Goal: Find specific page/section: Find specific page/section

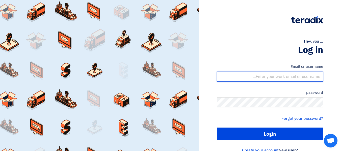
click at [279, 73] on input "text" at bounding box center [270, 77] width 106 height 10
type input "[PERSON_NAME][EMAIL_ADDRESS][DOMAIN_NAME]"
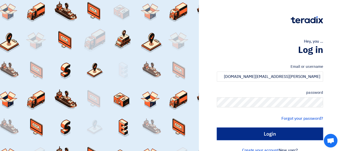
click at [285, 139] on input "Login" at bounding box center [270, 134] width 106 height 13
type input "Sign in"
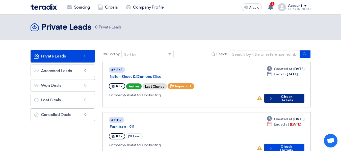
click at [272, 96] on icon "Check details" at bounding box center [271, 98] width 5 height 5
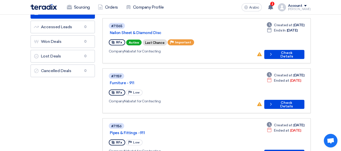
scroll to position [51, 0]
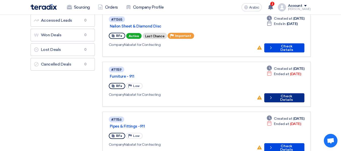
click at [281, 94] on button "Check details Check Details" at bounding box center [285, 97] width 40 height 9
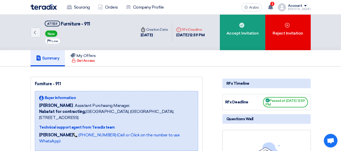
scroll to position [152, 0]
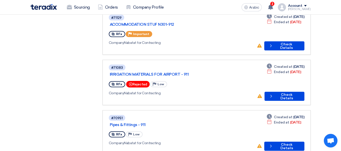
scroll to position [379, 0]
